Goal: Navigation & Orientation: Find specific page/section

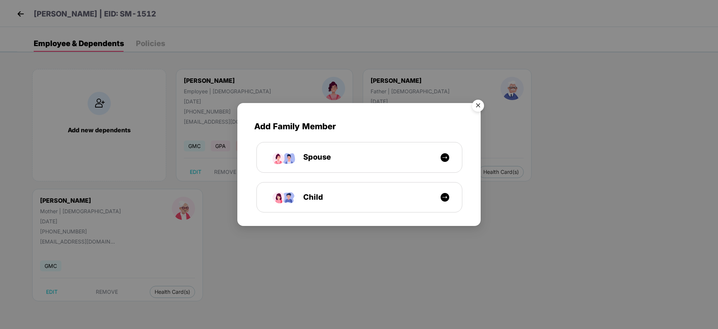
click at [473, 113] on img "Close" at bounding box center [478, 106] width 21 height 21
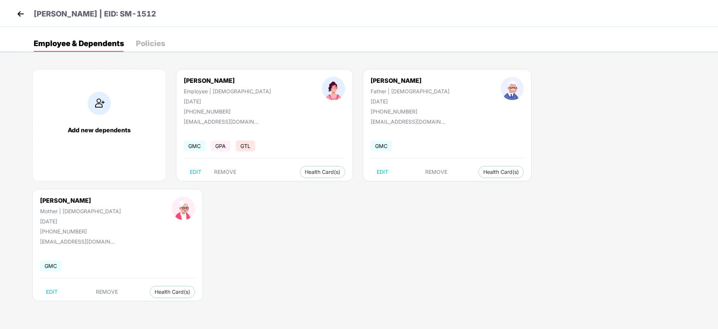
click at [22, 17] on img at bounding box center [20, 13] width 11 height 11
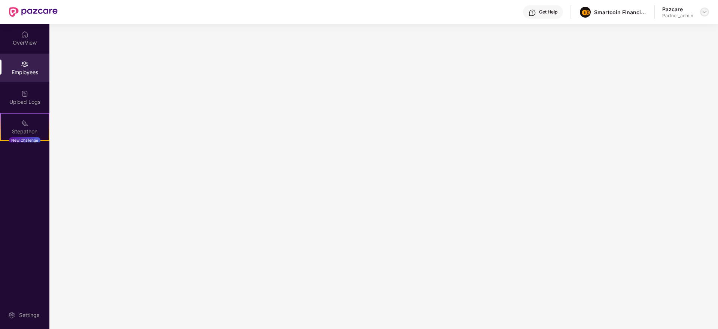
click at [703, 12] on img at bounding box center [705, 12] width 6 height 6
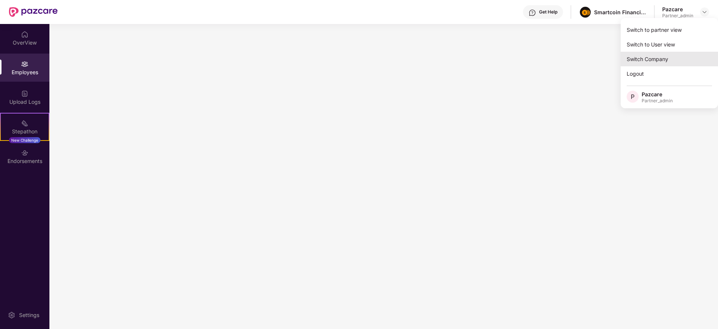
click at [635, 59] on div "Switch Company" at bounding box center [669, 59] width 97 height 15
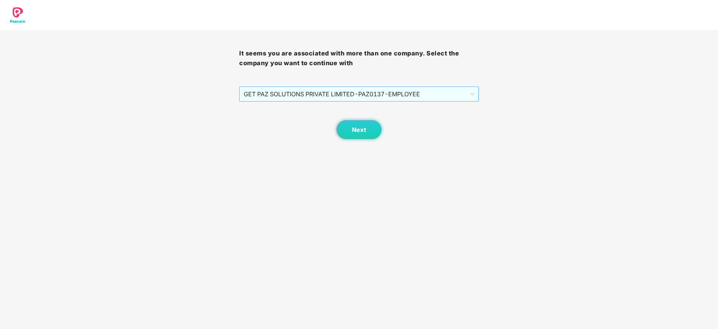
click at [400, 87] on span "GET PAZ SOLUTIONS PRIVATE LIMITED - PAZ0137 - EMPLOYEE" at bounding box center [359, 94] width 230 height 14
click at [364, 129] on span "Next" at bounding box center [359, 129] width 14 height 7
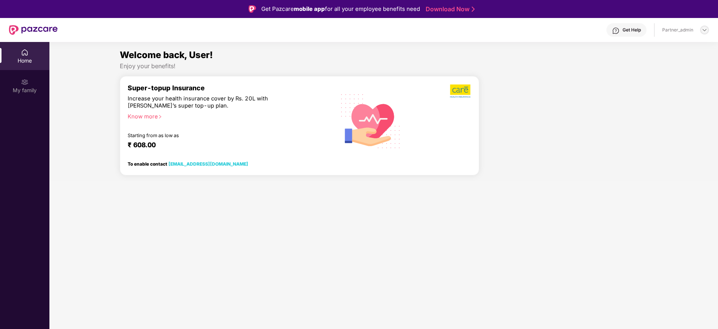
click at [703, 33] on img at bounding box center [705, 30] width 6 height 6
click at [661, 55] on div "Logout" at bounding box center [669, 62] width 97 height 15
click at [702, 27] on img at bounding box center [705, 30] width 6 height 6
drag, startPoint x: 680, startPoint y: 39, endPoint x: 675, endPoint y: 45, distance: 8.0
click at [680, 40] on div "Switch to partner view Logout Partner_admin" at bounding box center [669, 66] width 97 height 60
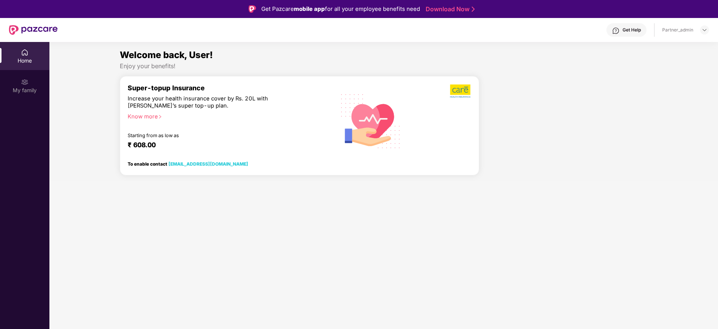
click at [700, 31] on div "Partner_admin" at bounding box center [686, 29] width 47 height 9
click at [707, 29] on img at bounding box center [705, 30] width 6 height 6
click at [677, 49] on div "Switch to partner view" at bounding box center [669, 47] width 97 height 15
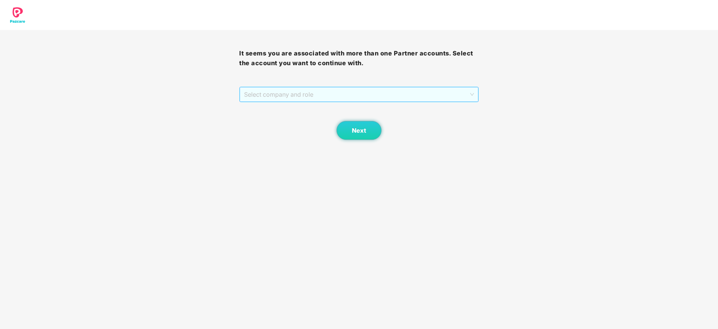
click at [372, 96] on span "Select company and role" at bounding box center [359, 94] width 230 height 14
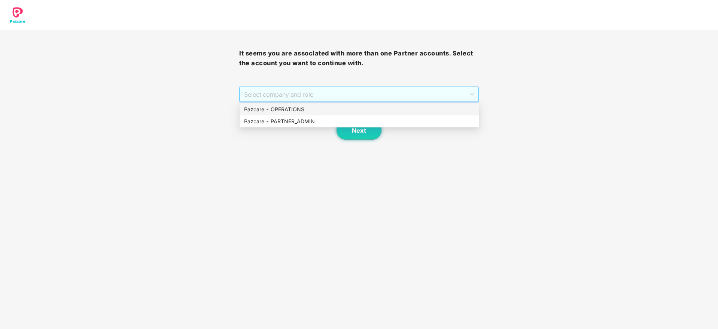
click at [306, 110] on div "Pazcare - OPERATIONS" at bounding box center [359, 109] width 230 height 8
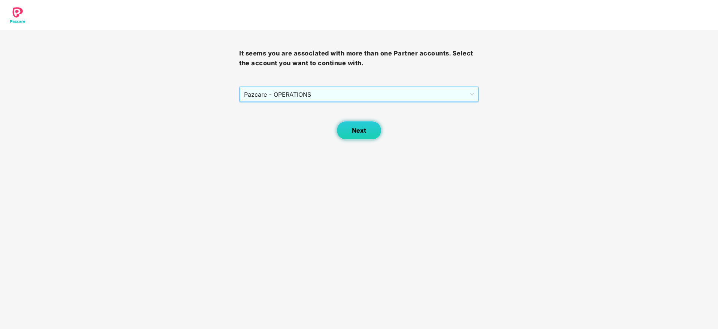
click at [339, 127] on button "Next" at bounding box center [359, 130] width 45 height 19
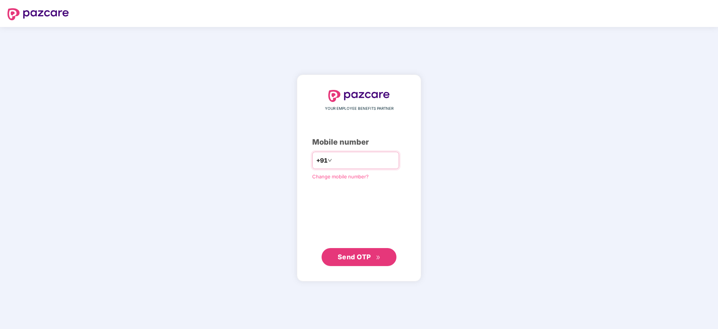
click at [342, 160] on input "number" at bounding box center [364, 160] width 61 height 12
type input "**********"
click at [344, 255] on span "Send OTP" at bounding box center [354, 256] width 33 height 8
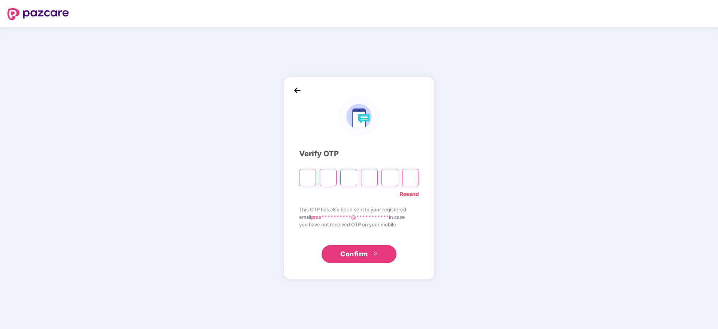
type input "*"
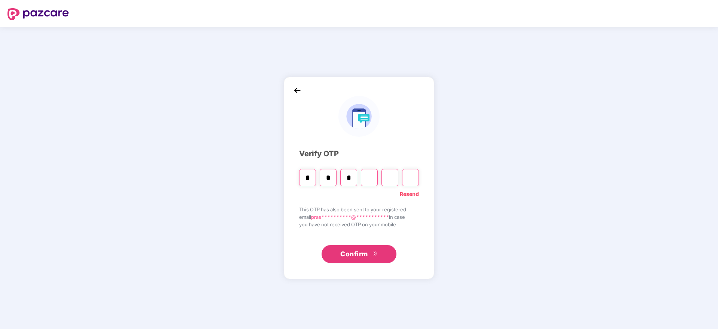
type input "*"
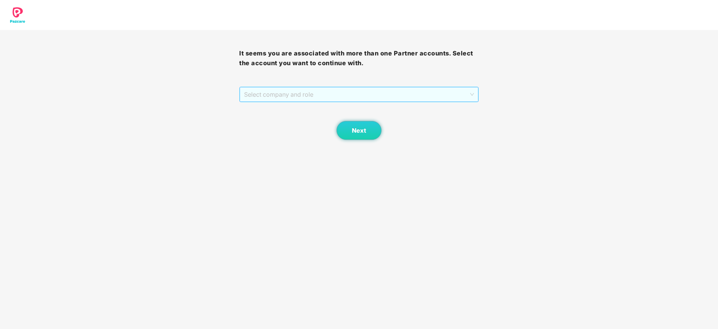
click at [319, 97] on span "Select company and role" at bounding box center [359, 94] width 230 height 14
click at [283, 118] on div "Pazcare - PARTNER_ADMIN" at bounding box center [359, 121] width 230 height 8
click at [352, 133] on button "Next" at bounding box center [359, 130] width 45 height 19
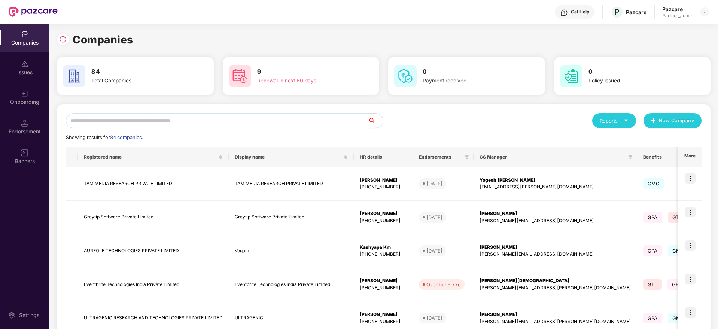
click at [267, 119] on input "text" at bounding box center [217, 120] width 302 height 15
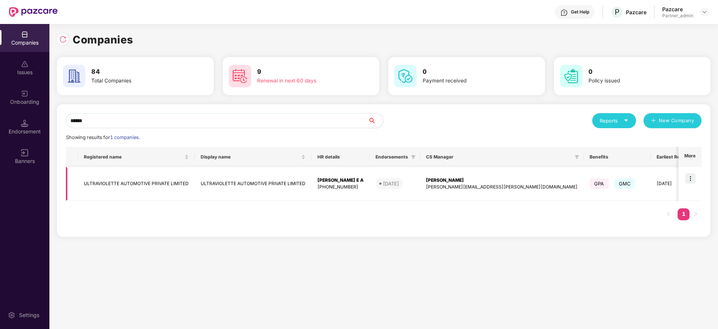
type input "******"
click at [690, 177] on img at bounding box center [690, 178] width 10 height 10
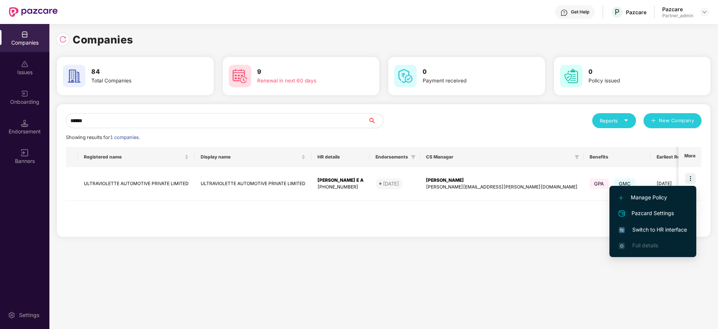
click at [660, 230] on span "Switch to HR interface" at bounding box center [653, 229] width 68 height 8
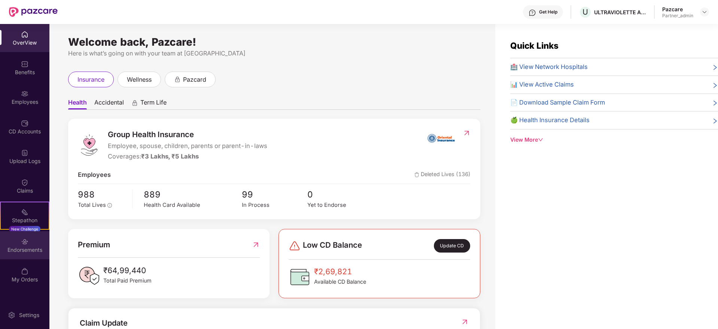
click at [29, 258] on div "Endorsements" at bounding box center [24, 245] width 49 height 28
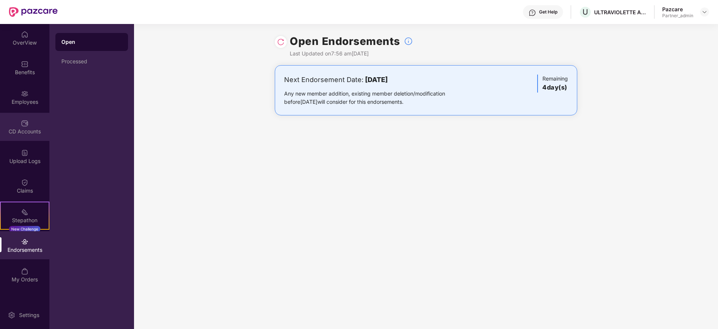
click at [30, 126] on div "CD Accounts" at bounding box center [24, 127] width 49 height 28
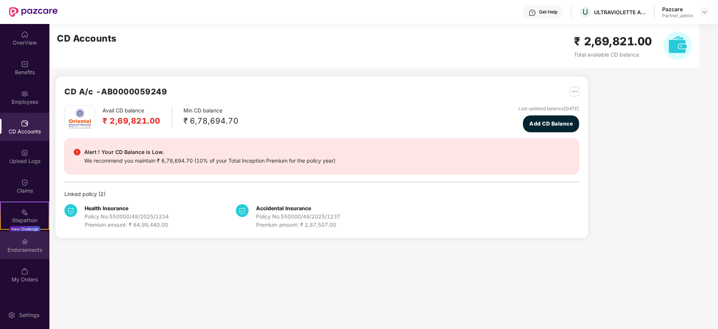
click at [28, 249] on div "Endorsements" at bounding box center [24, 249] width 49 height 7
